Goal: Find specific page/section: Find specific page/section

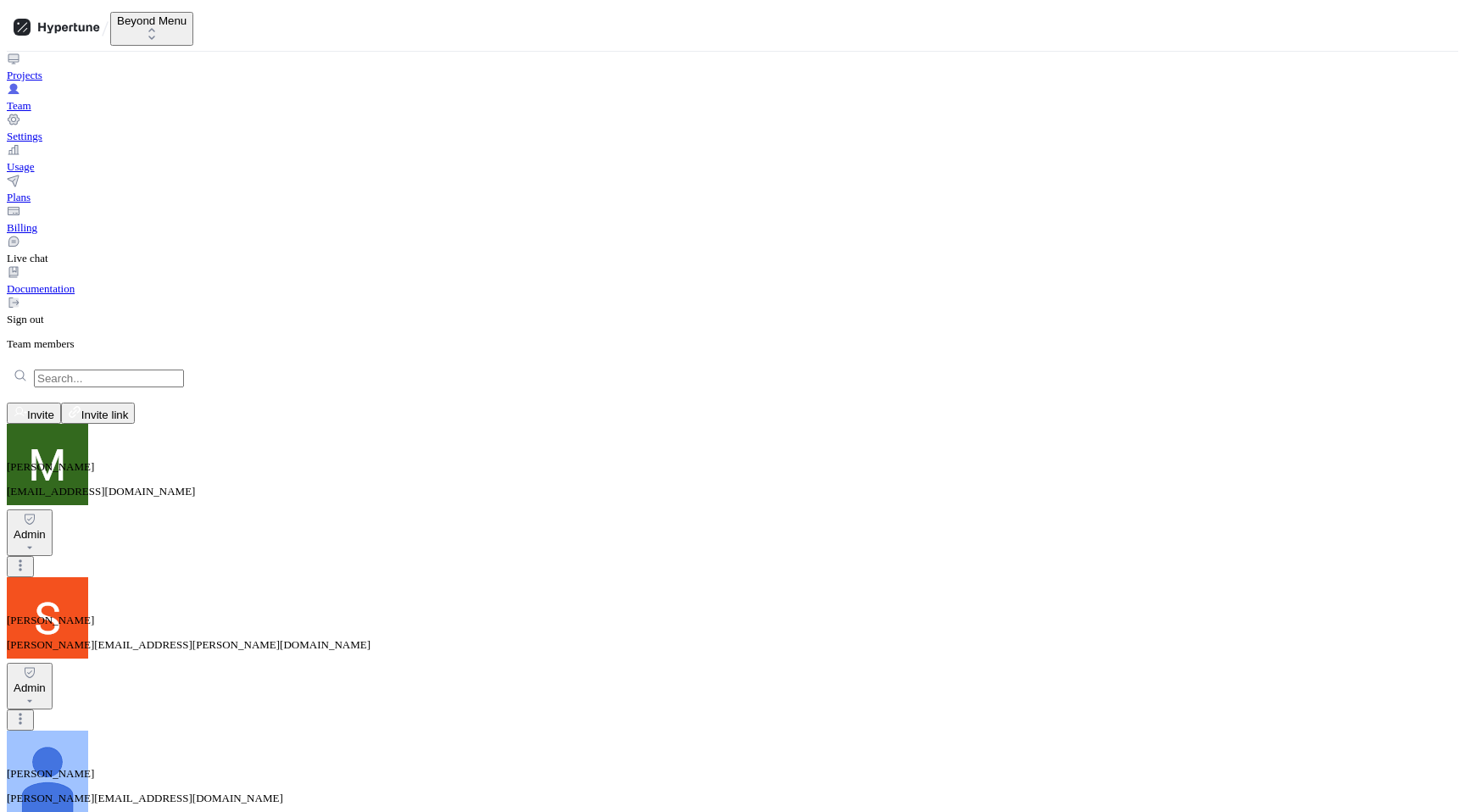
click at [142, 71] on div "Projects" at bounding box center [732, 67] width 1451 height 31
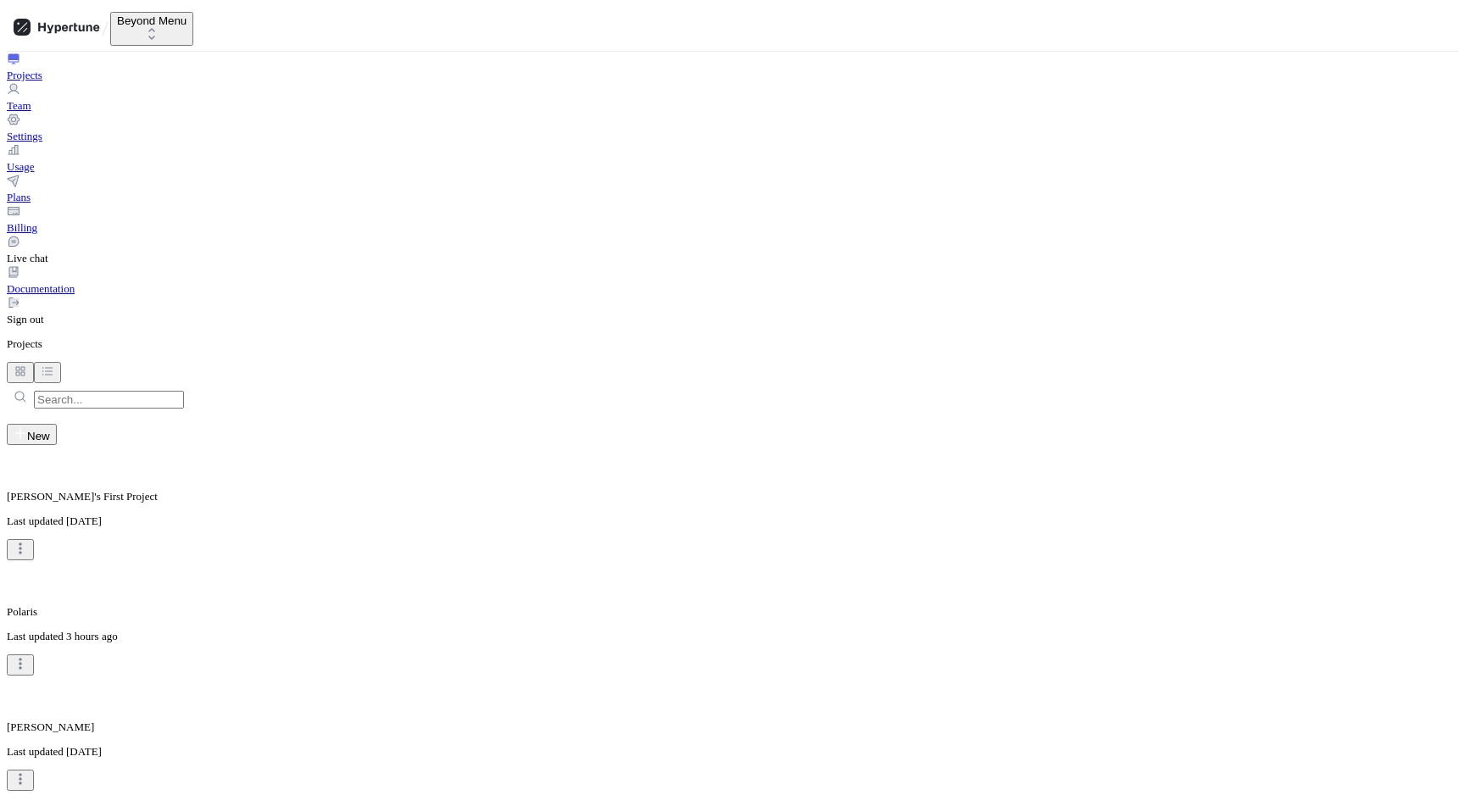
click at [1018, 630] on p "Last updated 3 hours ago" at bounding box center [732, 636] width 1451 height 14
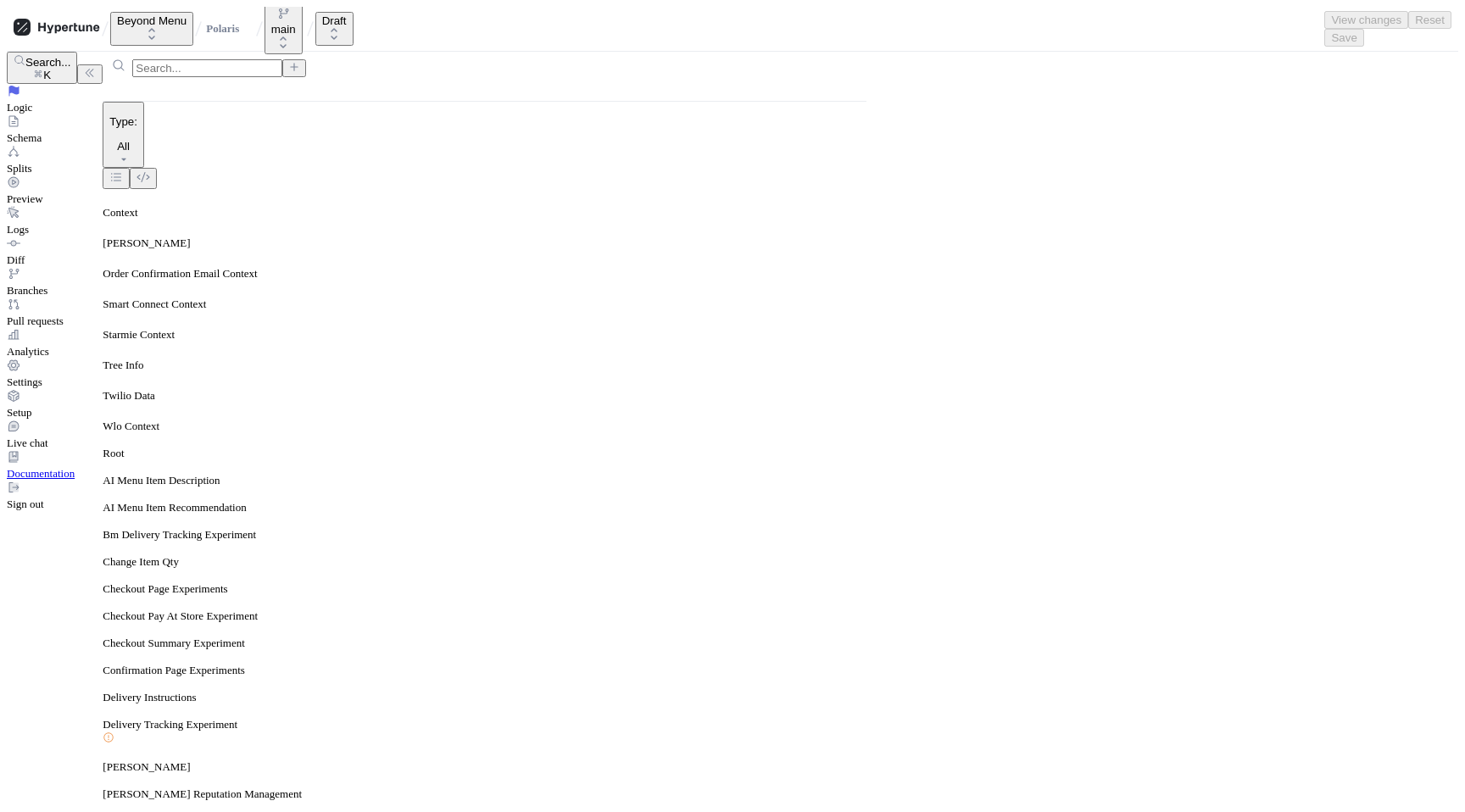
type input "home"
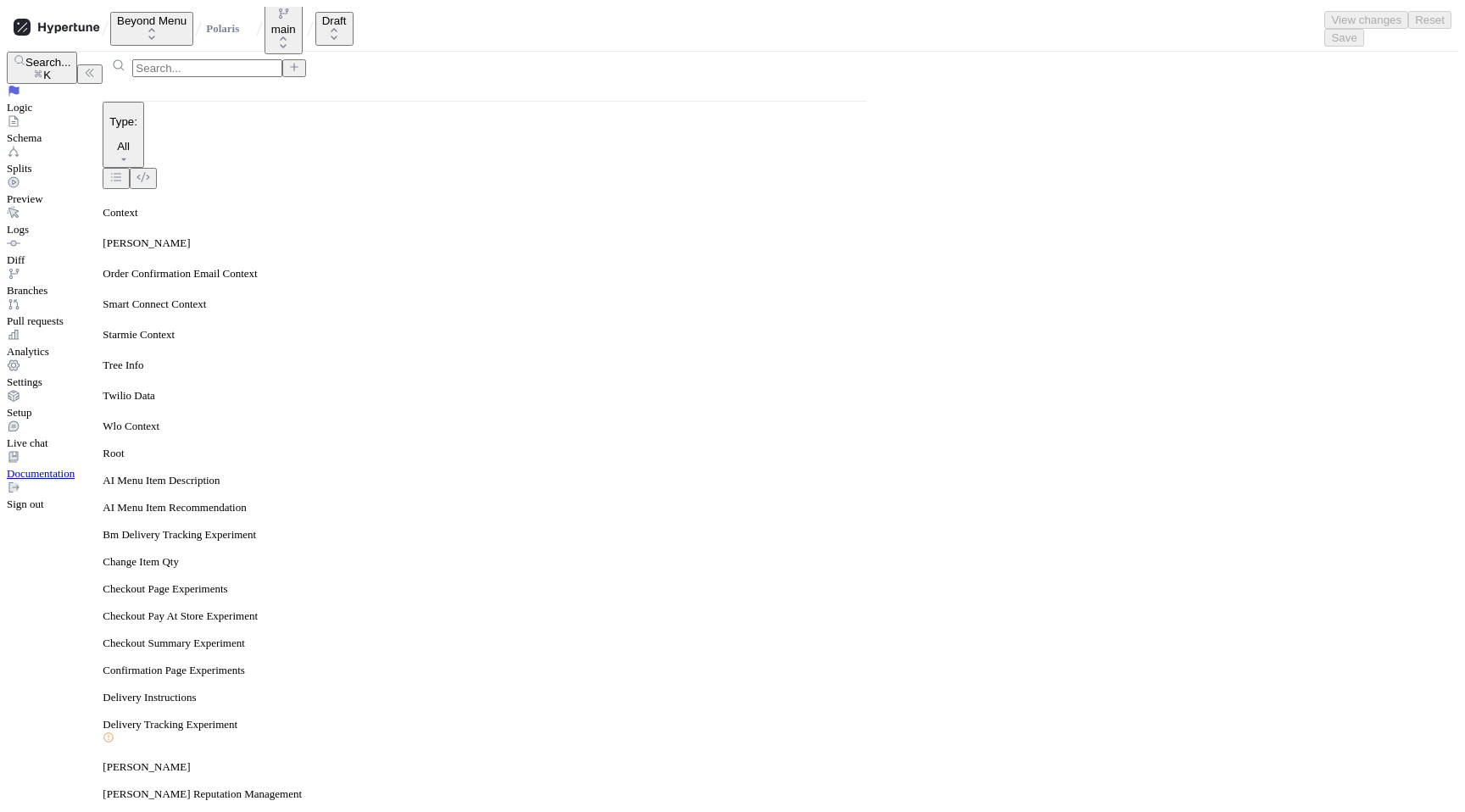
click at [86, 23] on icon at bounding box center [57, 27] width 87 height 17
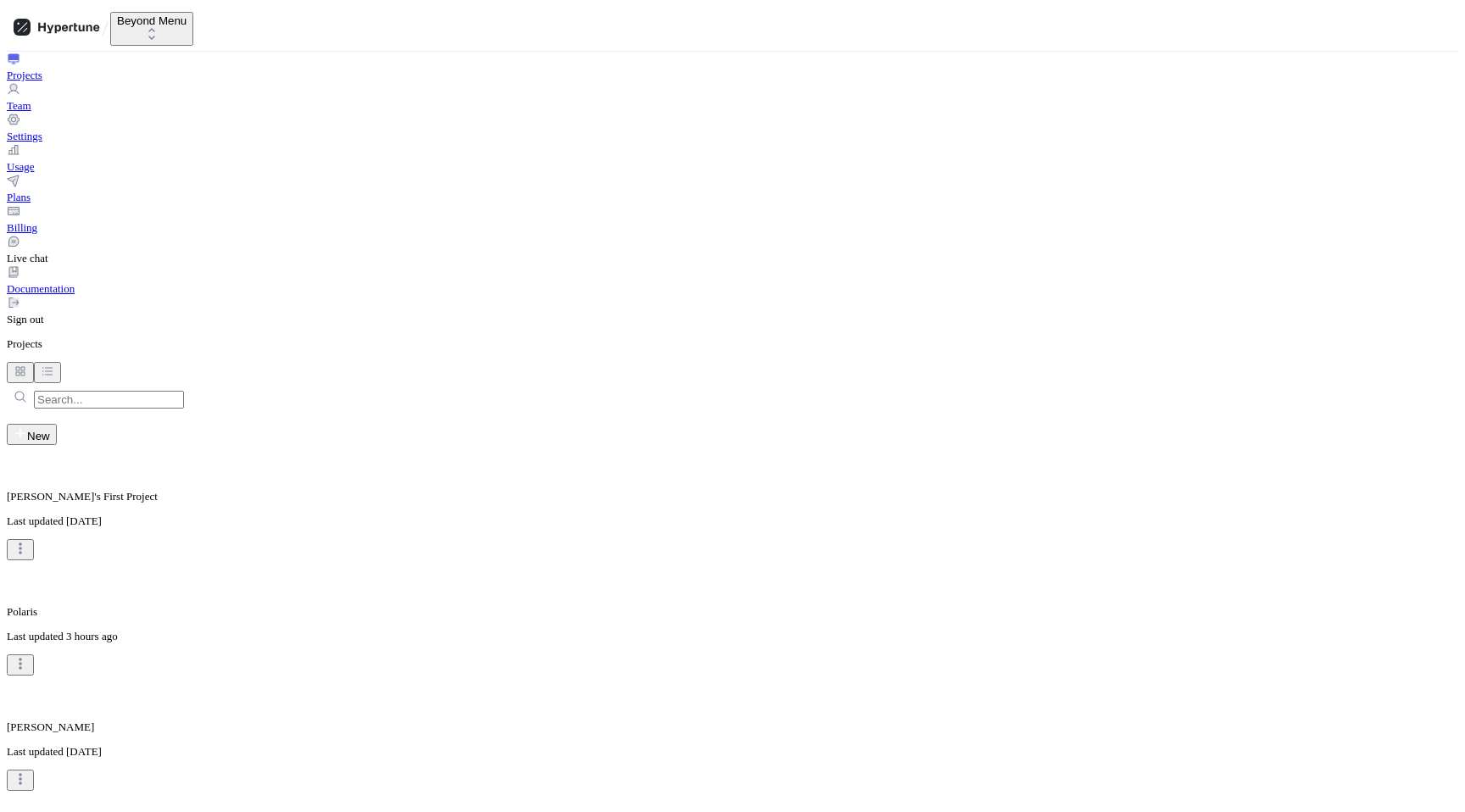
click at [972, 560] on div "Polaris Last updated 3 hours ago" at bounding box center [732, 618] width 1451 height 115
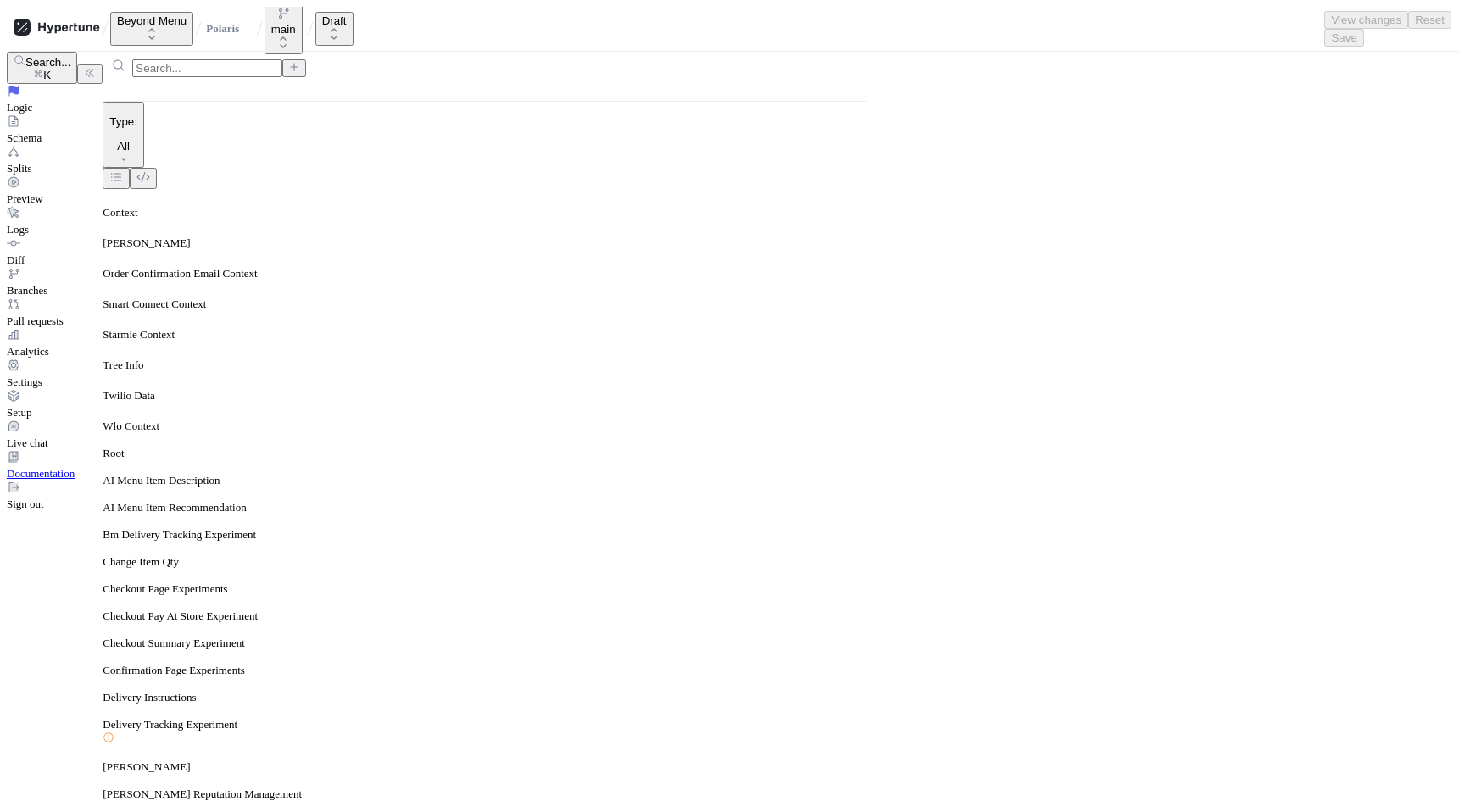
type input "home"
